Goal: Find contact information: Find contact information

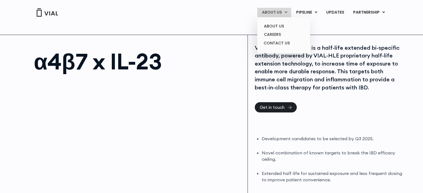
click at [278, 9] on link "ABOUT US" at bounding box center [274, 12] width 34 height 9
click at [277, 43] on link "CONTACT US" at bounding box center [283, 43] width 49 height 9
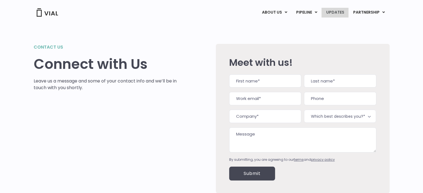
click at [335, 12] on link "UPDATES" at bounding box center [334, 12] width 27 height 9
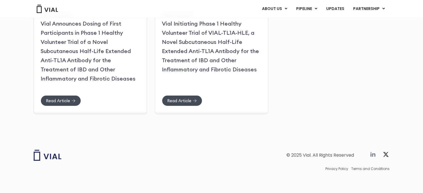
click at [371, 154] on icon at bounding box center [372, 154] width 7 height 7
